Goal: Check status: Check status

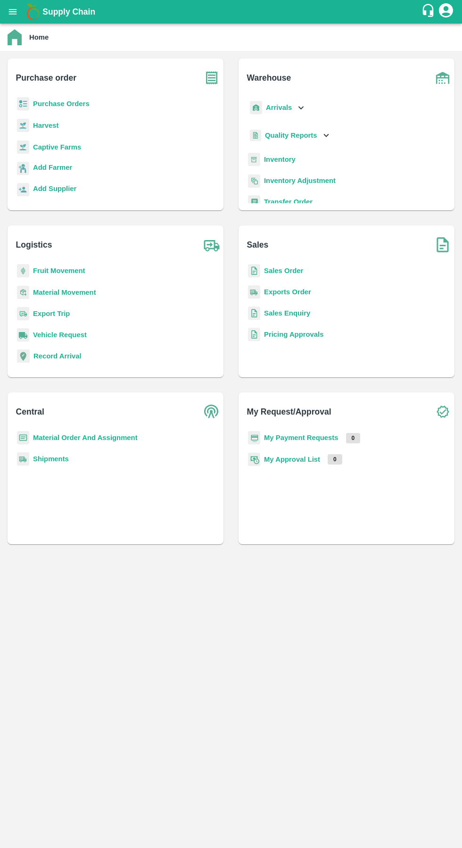
click at [281, 131] on p "Quality Reports" at bounding box center [291, 135] width 52 height 10
click at [289, 104] on b "Arrivals" at bounding box center [279, 108] width 26 height 8
click at [294, 151] on span "DC Arrivals" at bounding box center [290, 151] width 35 height 10
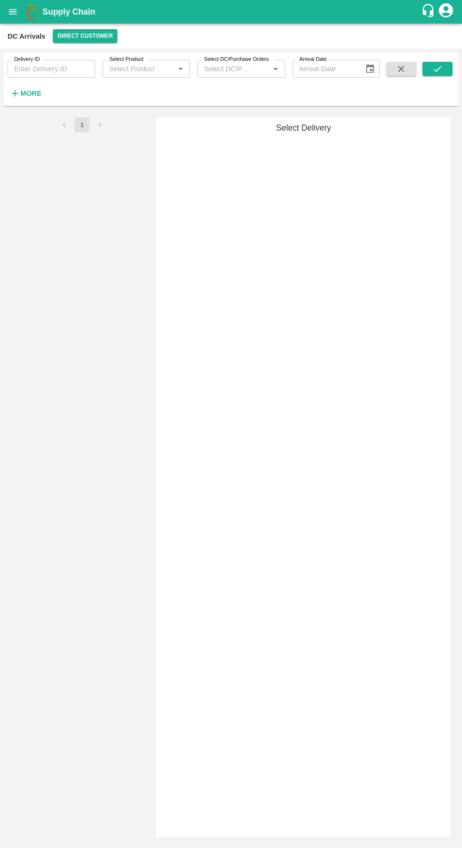
click at [75, 31] on button "Direct Customer" at bounding box center [85, 36] width 65 height 14
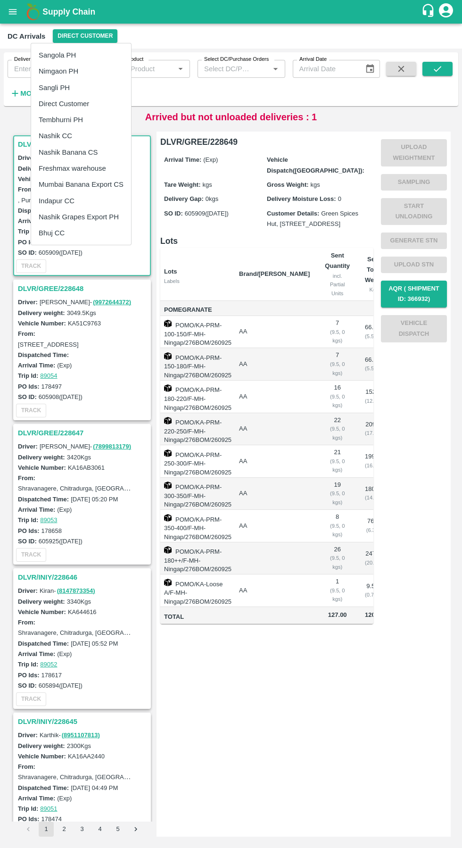
click at [60, 130] on li "Nashik CC" at bounding box center [81, 136] width 100 height 16
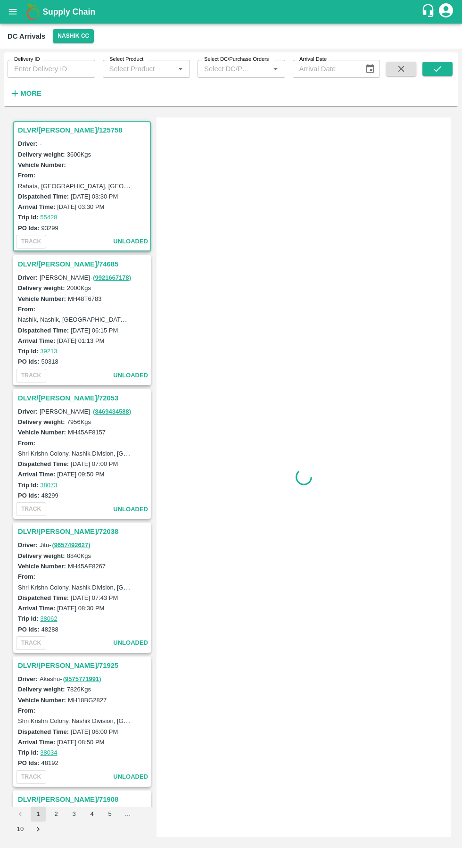
click at [74, 35] on button "Nashik CC" at bounding box center [73, 36] width 41 height 14
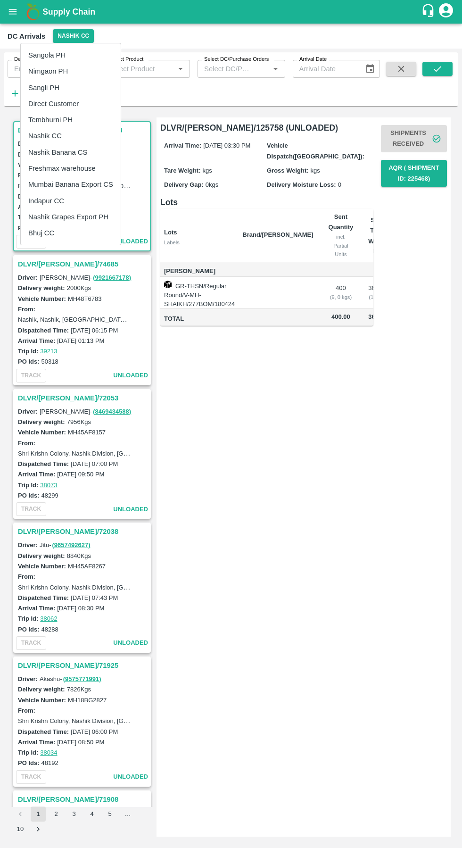
click at [50, 117] on li "Tembhurni PH" at bounding box center [71, 120] width 100 height 16
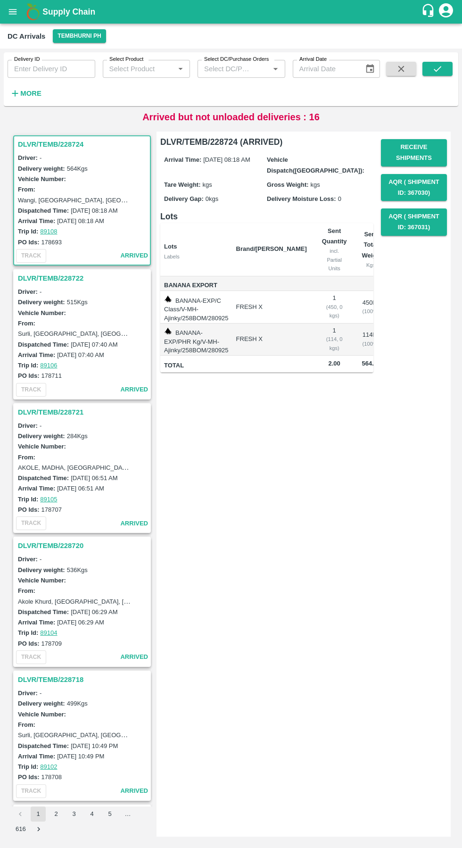
scroll to position [0, 52]
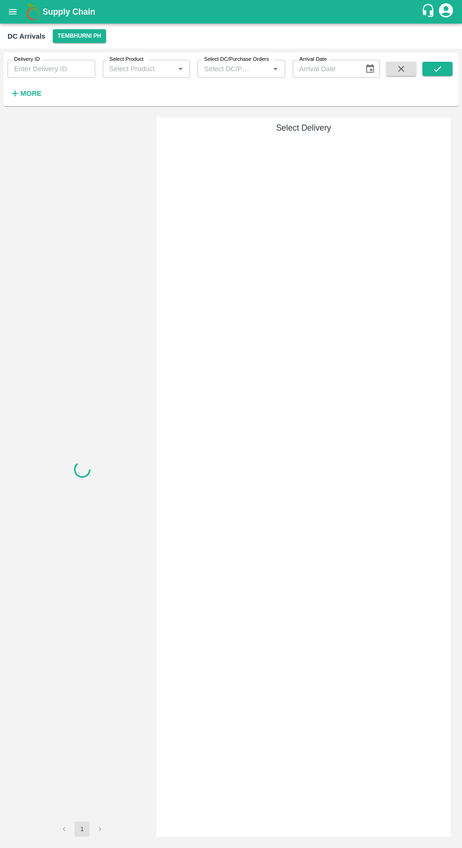
click at [34, 95] on strong "More" at bounding box center [30, 94] width 21 height 8
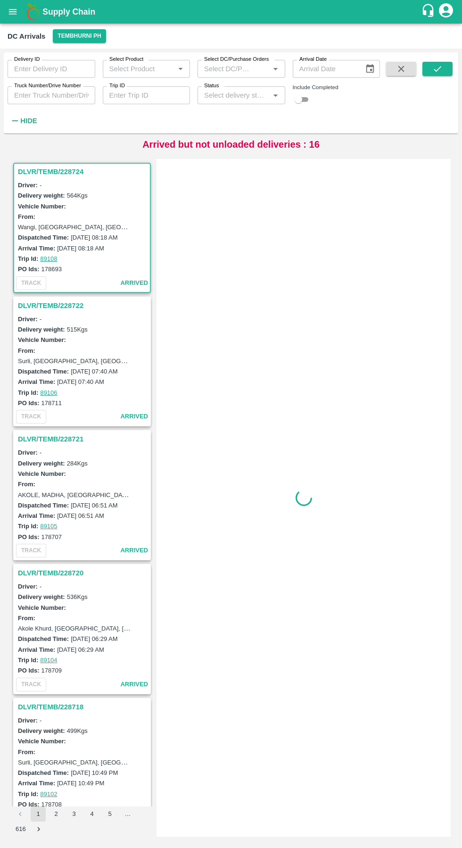
click at [57, 95] on input "Truck Number/Drive Number" at bounding box center [52, 95] width 88 height 18
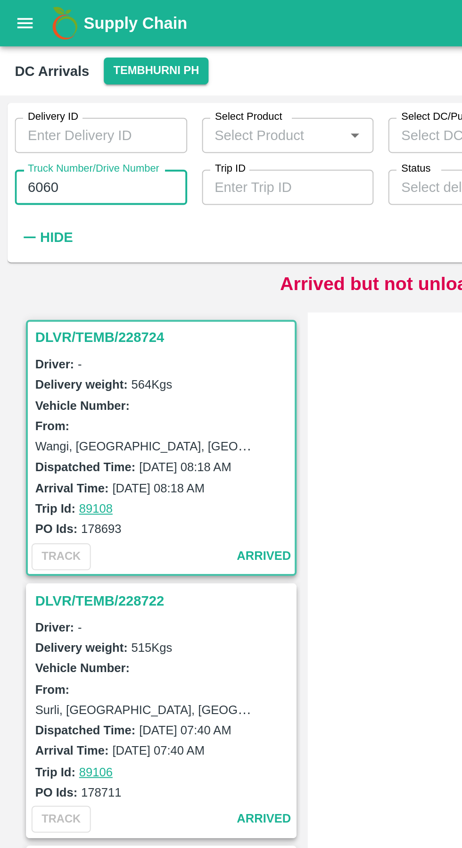
type input "6060"
click at [150, 125] on div "Delivery ID Delivery ID Select Product Select Product   * Select DC/Purchase Or…" at bounding box center [190, 90] width 380 height 76
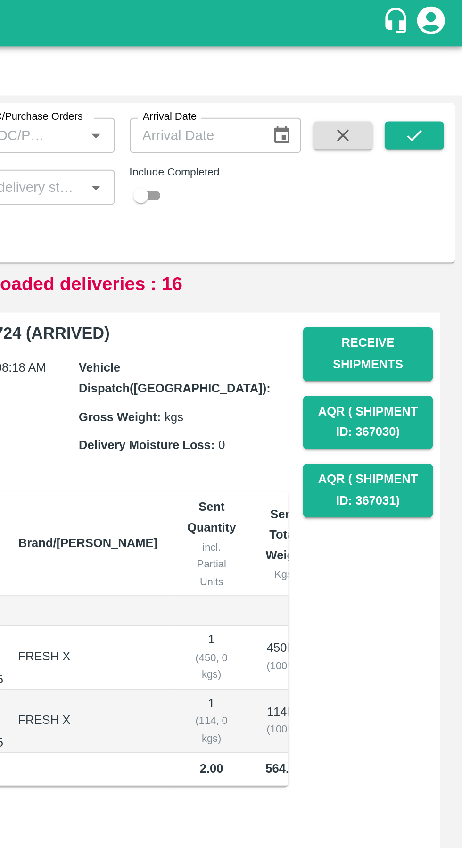
click at [438, 68] on icon "submit" at bounding box center [437, 69] width 10 height 10
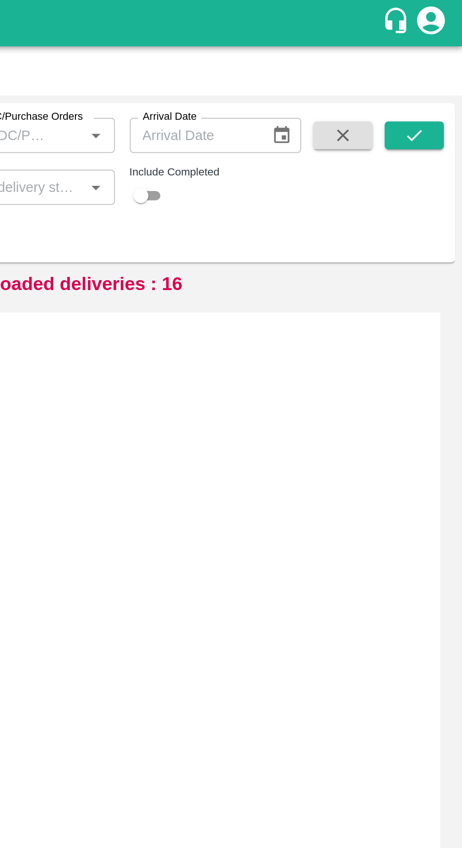
click at [442, 70] on icon "submit" at bounding box center [437, 69] width 10 height 10
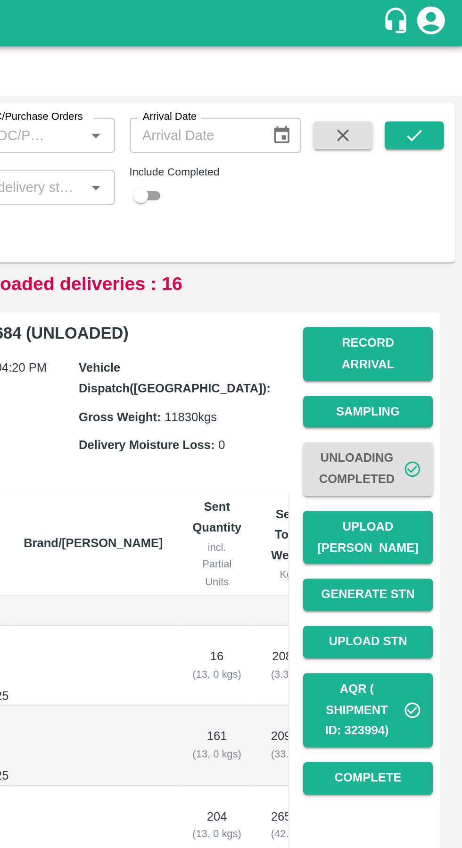
scroll to position [973, 0]
